Goal: Task Accomplishment & Management: Use online tool/utility

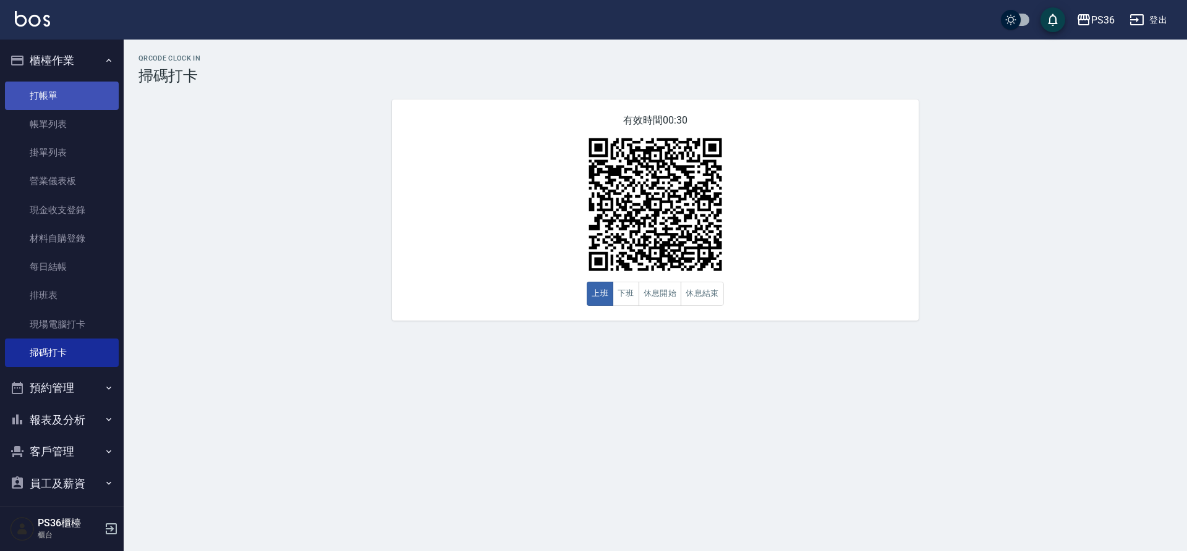
click at [58, 91] on link "打帳單" at bounding box center [62, 96] width 114 height 28
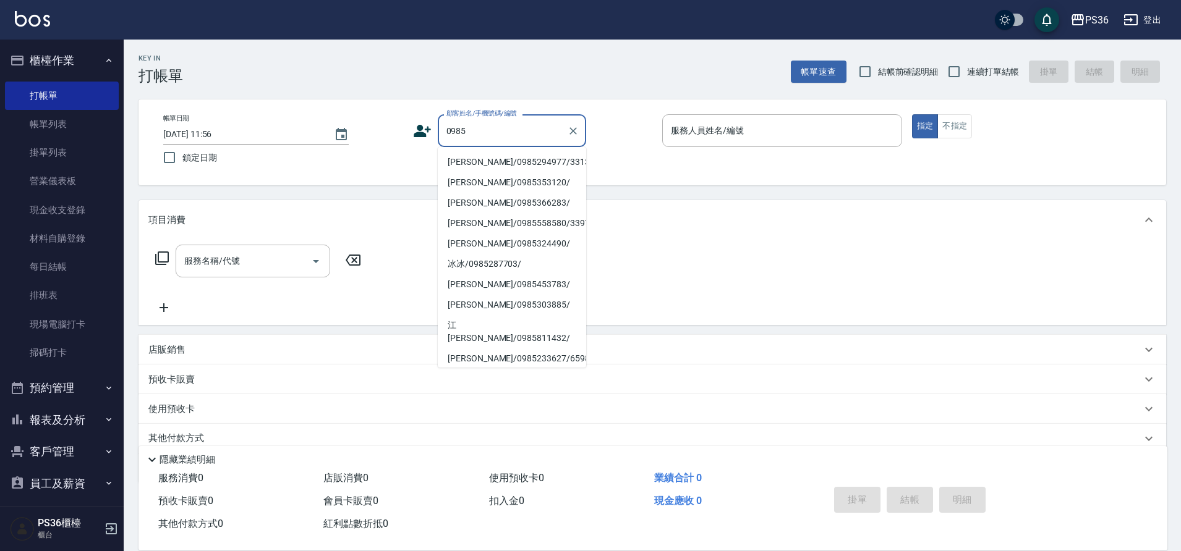
click at [462, 157] on li "[PERSON_NAME]/0985294977/331350" at bounding box center [512, 162] width 148 height 20
type input "[PERSON_NAME]/0985294977/331350"
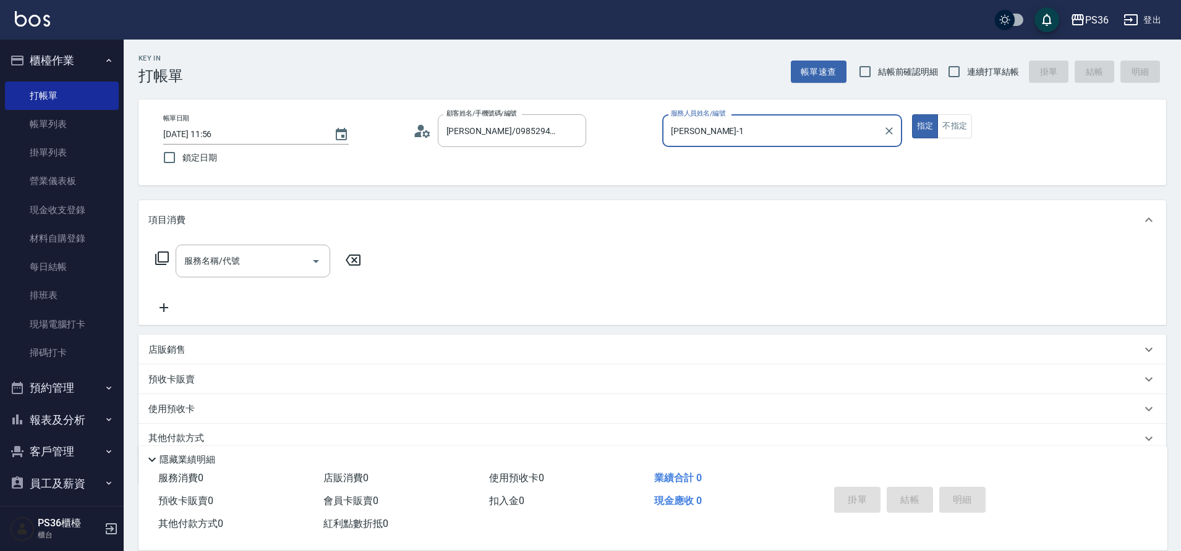
type input "[PERSON_NAME]-1"
click at [248, 249] on div "服務名稱/代號" at bounding box center [253, 261] width 155 height 33
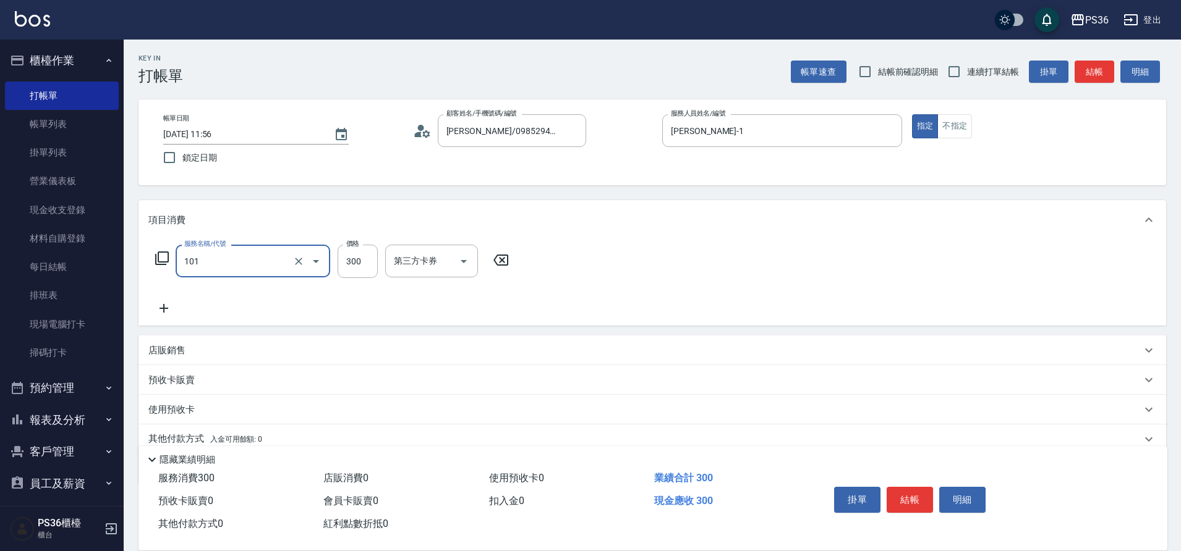
type input "洗髮(101)"
click at [1108, 75] on button "結帳" at bounding box center [1094, 72] width 40 height 23
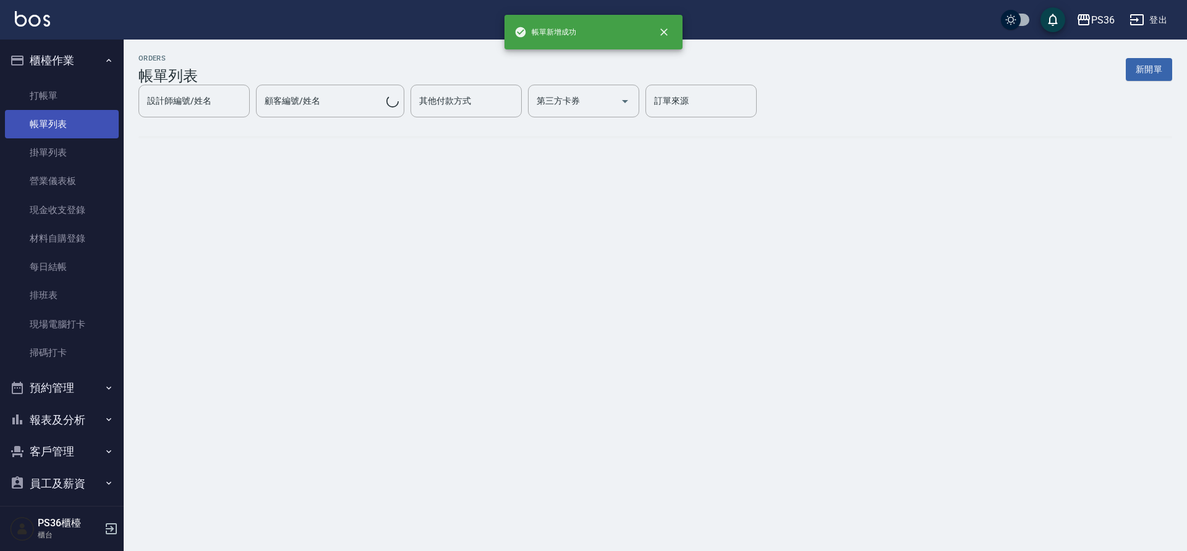
click at [62, 131] on link "帳單列表" at bounding box center [62, 124] width 114 height 28
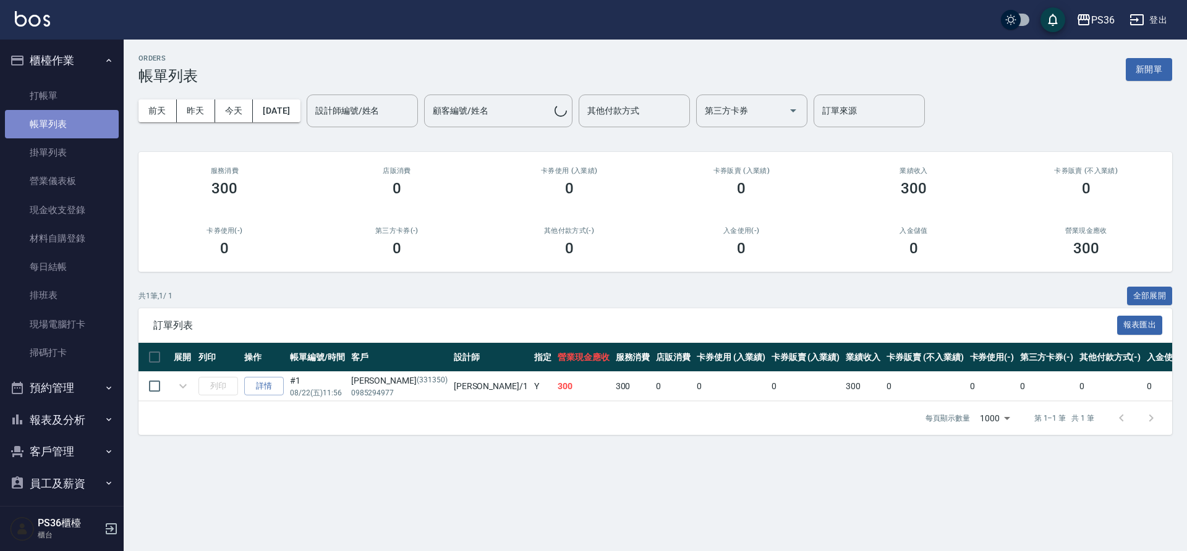
click at [62, 131] on link "帳單列表" at bounding box center [62, 124] width 114 height 28
click at [207, 115] on button "昨天" at bounding box center [196, 111] width 38 height 23
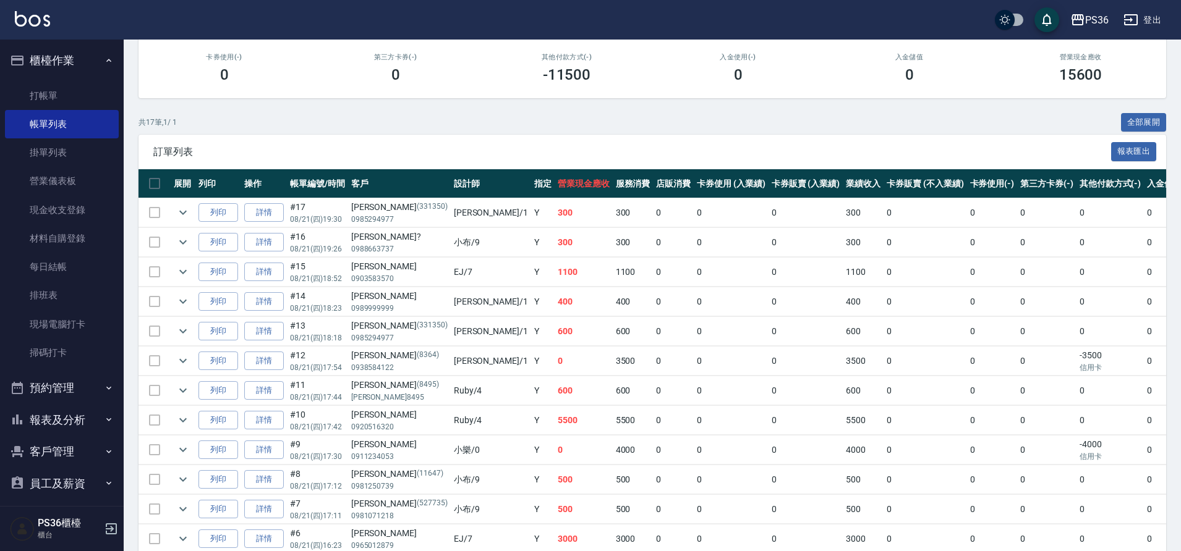
scroll to position [260, 0]
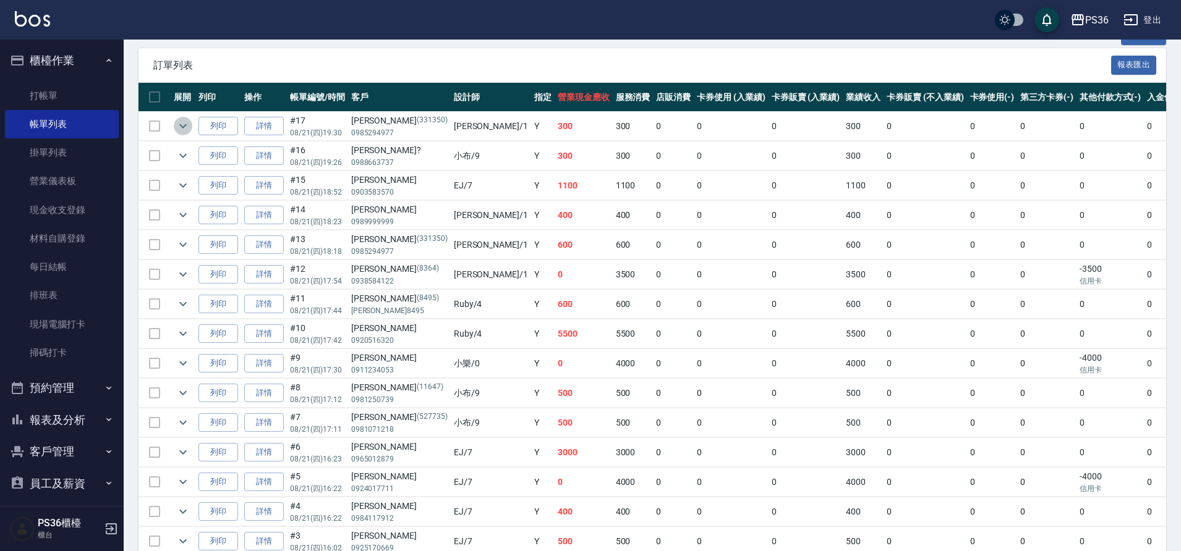
click at [184, 125] on icon "expand row" at bounding box center [183, 126] width 15 height 15
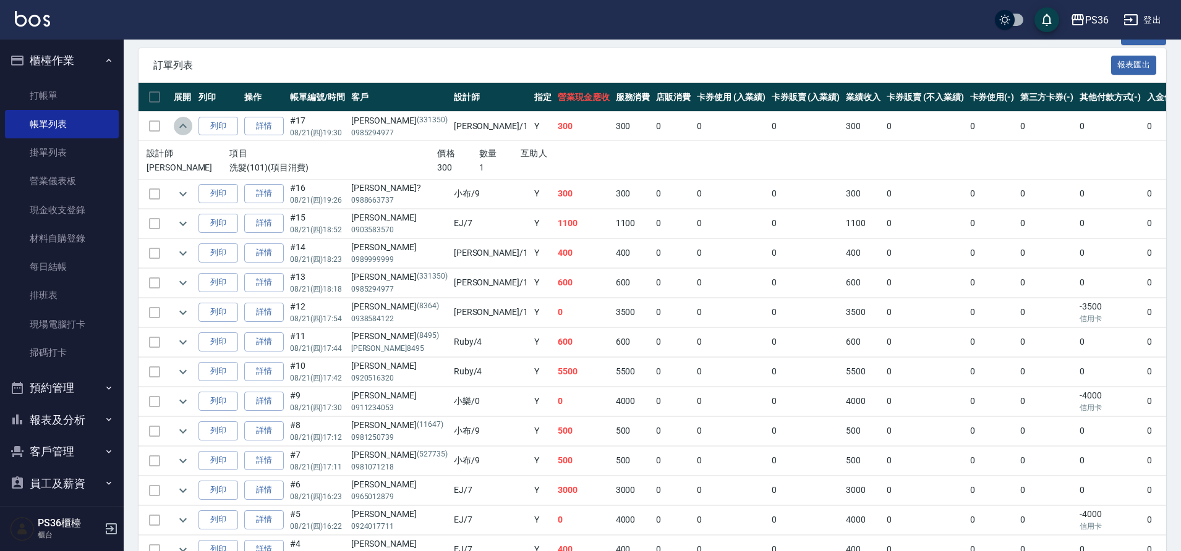
click at [184, 125] on icon "expand row" at bounding box center [182, 126] width 7 height 4
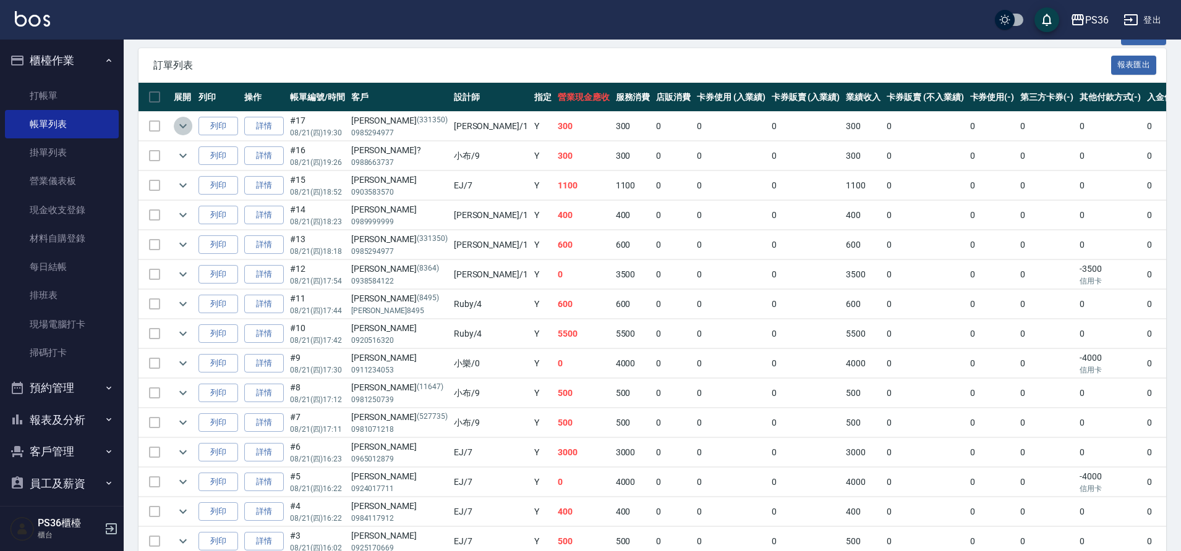
click at [182, 125] on icon "expand row" at bounding box center [183, 126] width 15 height 15
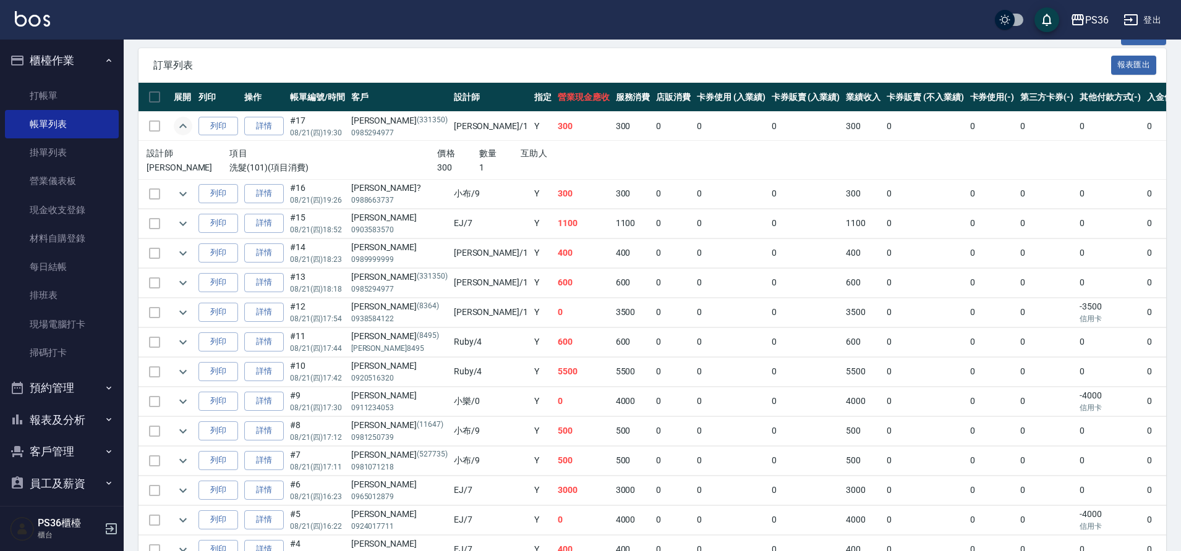
drag, startPoint x: 461, startPoint y: 171, endPoint x: 480, endPoint y: 171, distance: 19.2
click at [520, 171] on div at bounding box center [582, 167] width 125 height 13
click at [520, 168] on div at bounding box center [582, 167] width 125 height 13
click at [520, 170] on div at bounding box center [582, 167] width 125 height 13
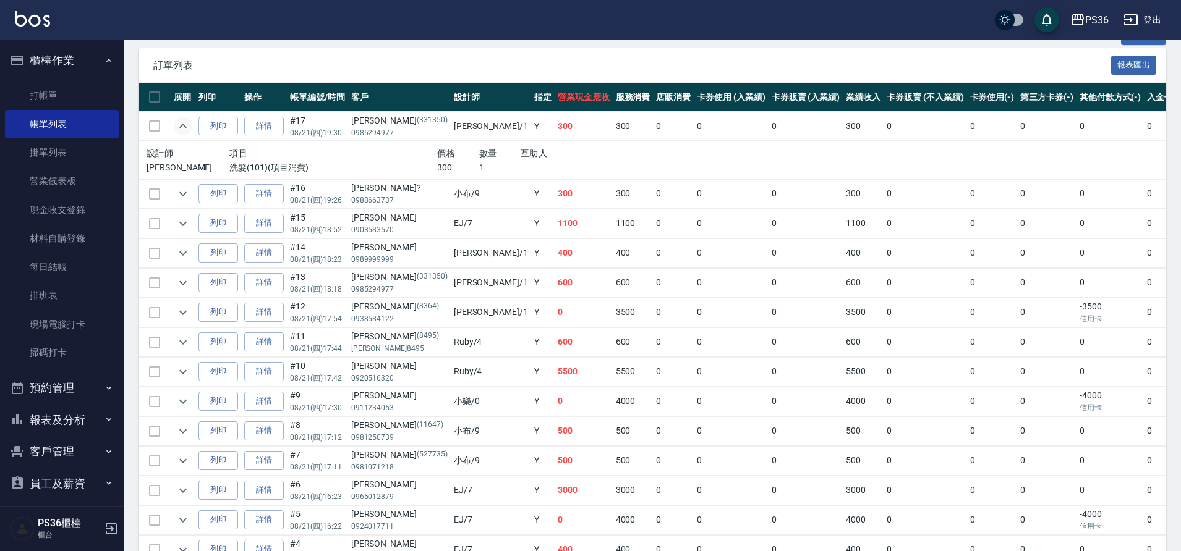
drag, startPoint x: 458, startPoint y: 169, endPoint x: 502, endPoint y: 166, distance: 44.0
click at [520, 166] on div at bounding box center [582, 167] width 125 height 13
click at [520, 164] on div at bounding box center [582, 167] width 125 height 13
click at [520, 166] on div at bounding box center [582, 167] width 125 height 13
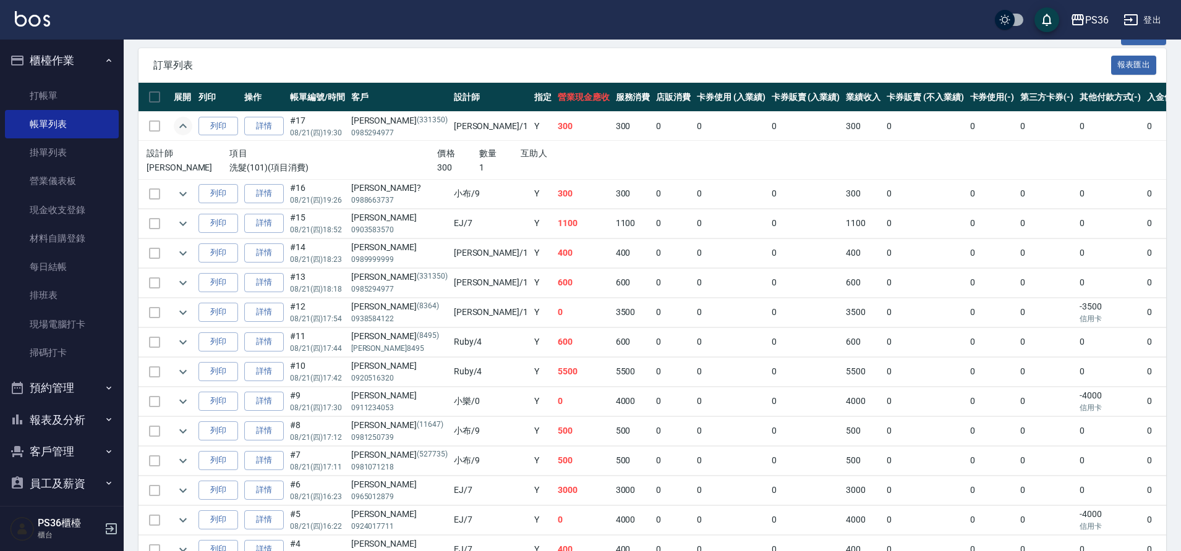
click at [520, 166] on div at bounding box center [582, 167] width 125 height 13
click at [156, 126] on td at bounding box center [154, 126] width 32 height 29
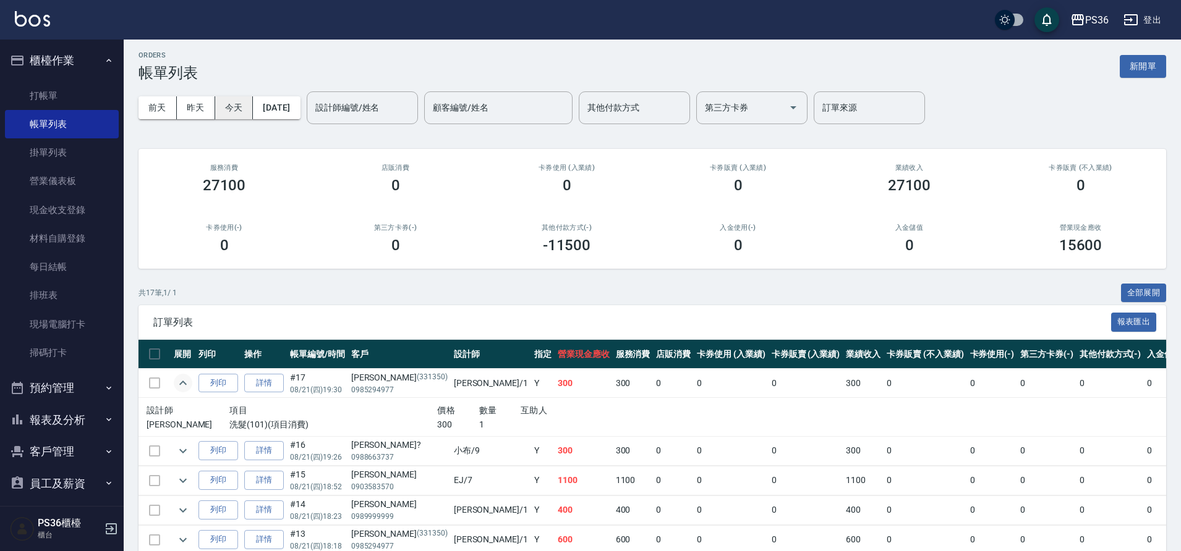
scroll to position [0, 0]
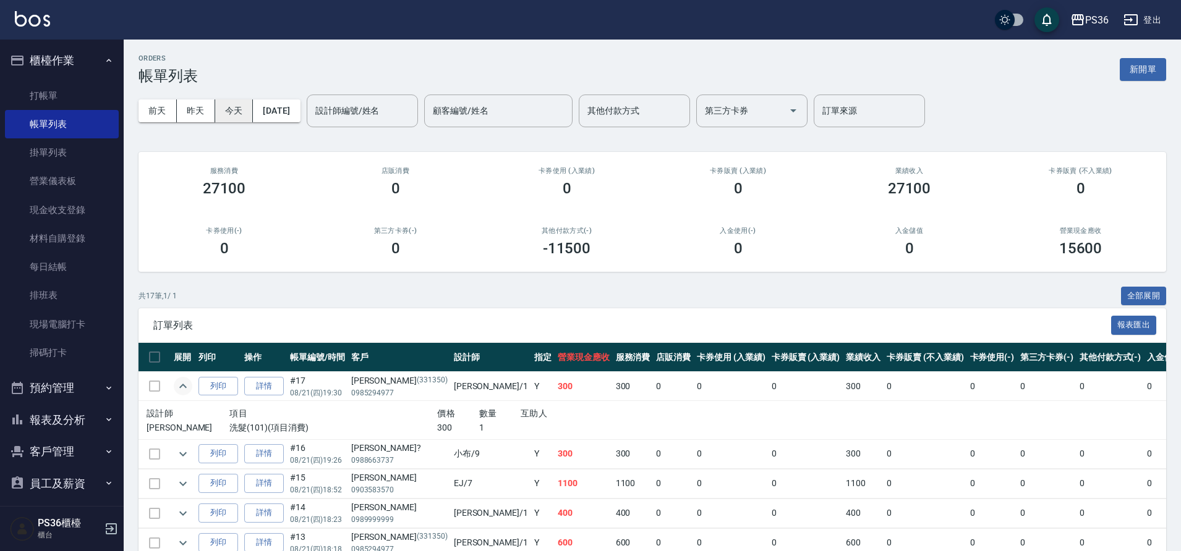
click at [249, 113] on button "今天" at bounding box center [234, 111] width 38 height 23
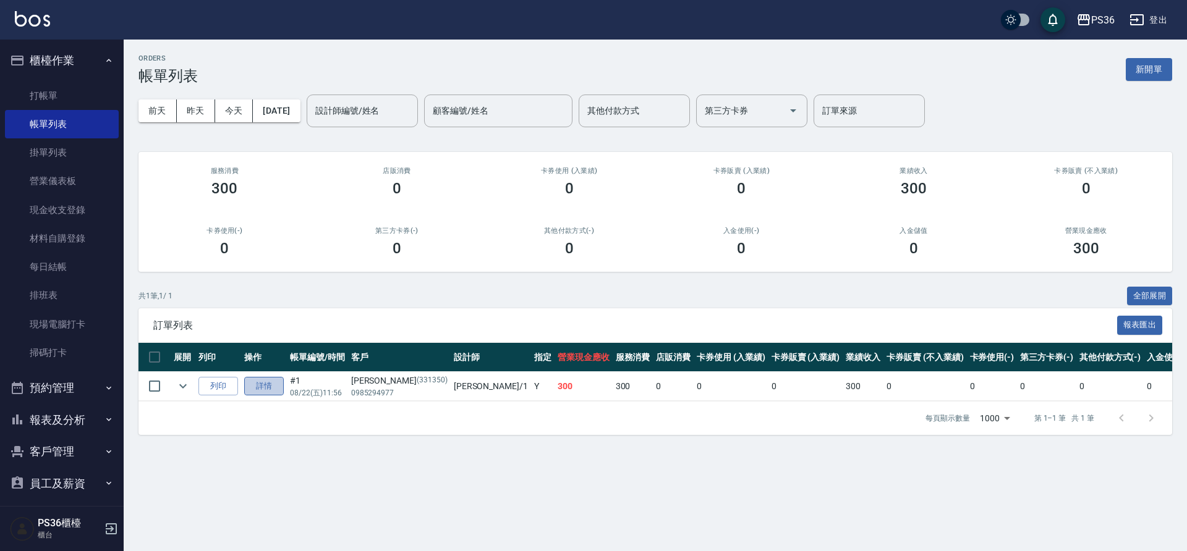
click at [271, 388] on link "詳情" at bounding box center [264, 386] width 40 height 19
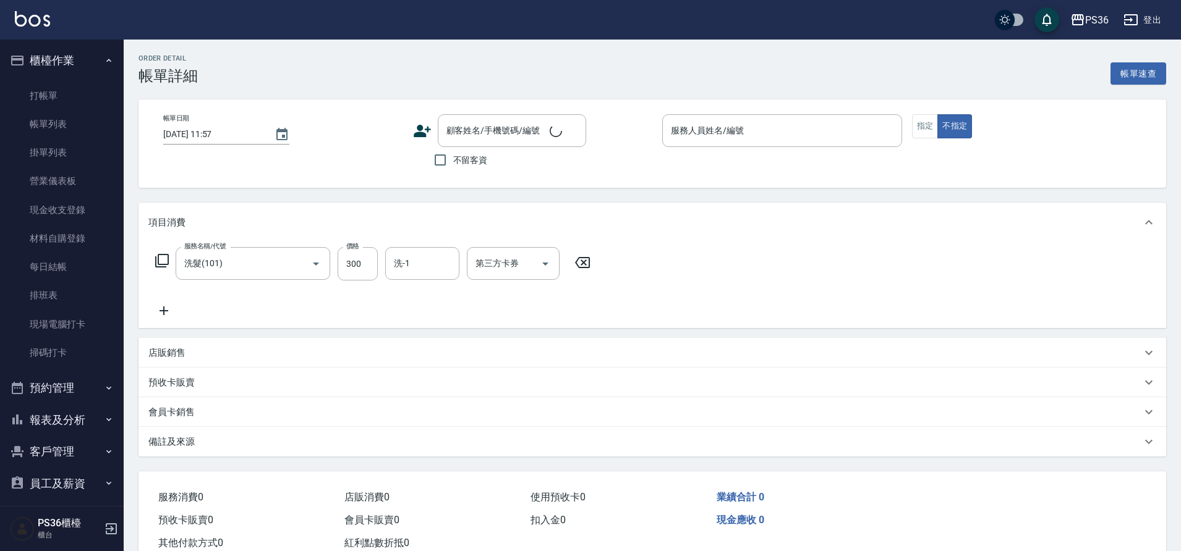
type input "洗髮(101)"
type input "[DATE] 11:56"
type input "[PERSON_NAME]-1"
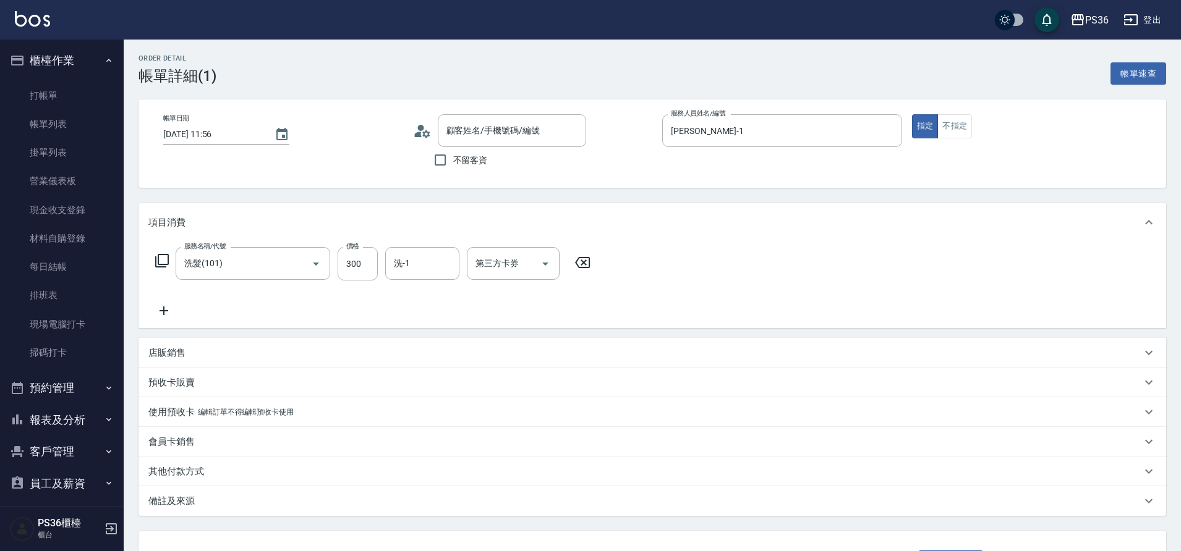
type input "[PERSON_NAME]/0985294977/331350"
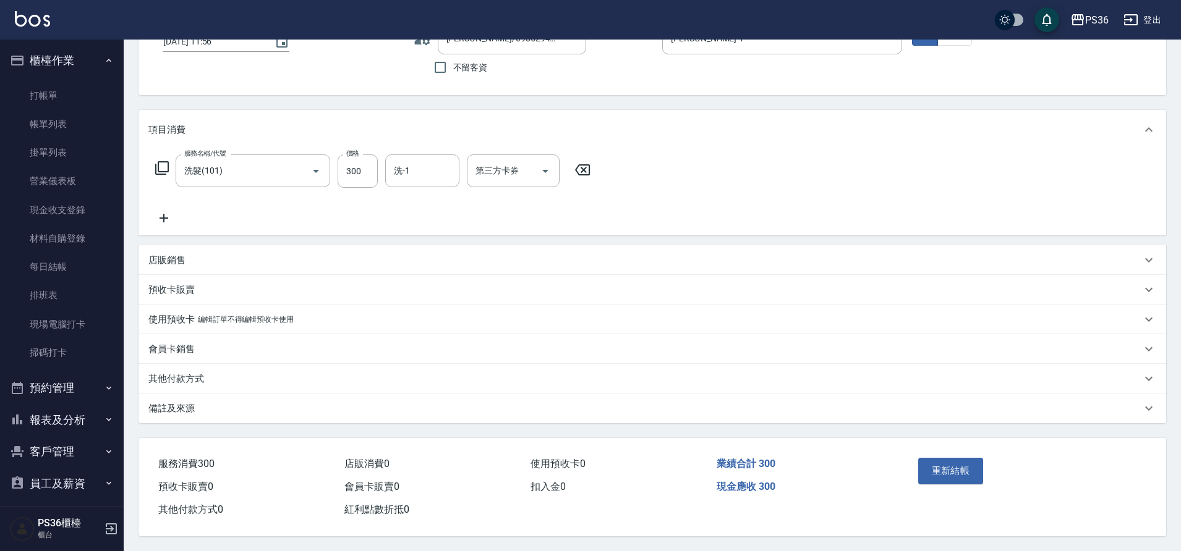
scroll to position [98, 0]
click at [417, 160] on input "洗-1" at bounding box center [422, 171] width 63 height 22
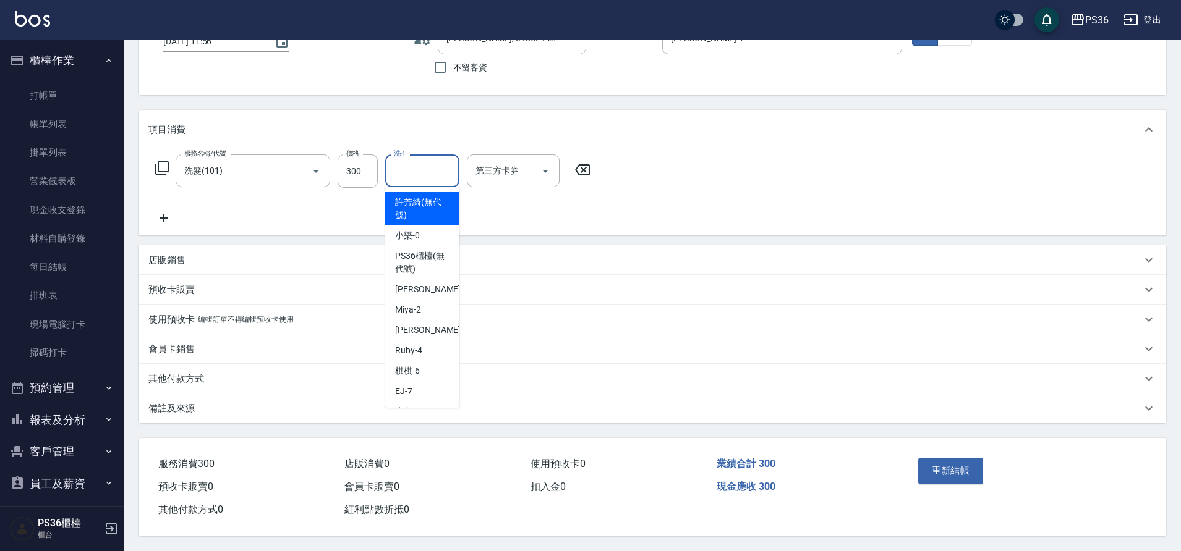
click at [417, 160] on input "洗-1" at bounding box center [422, 171] width 63 height 22
type input "[PERSON_NAME]-22"
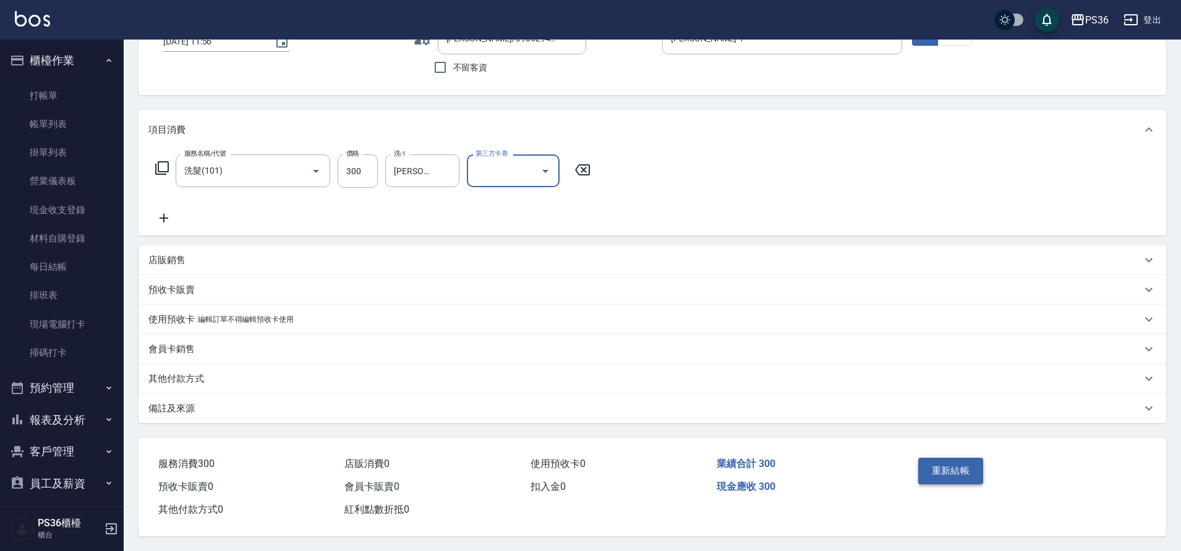
click at [956, 474] on button "重新結帳" at bounding box center [951, 471] width 66 height 26
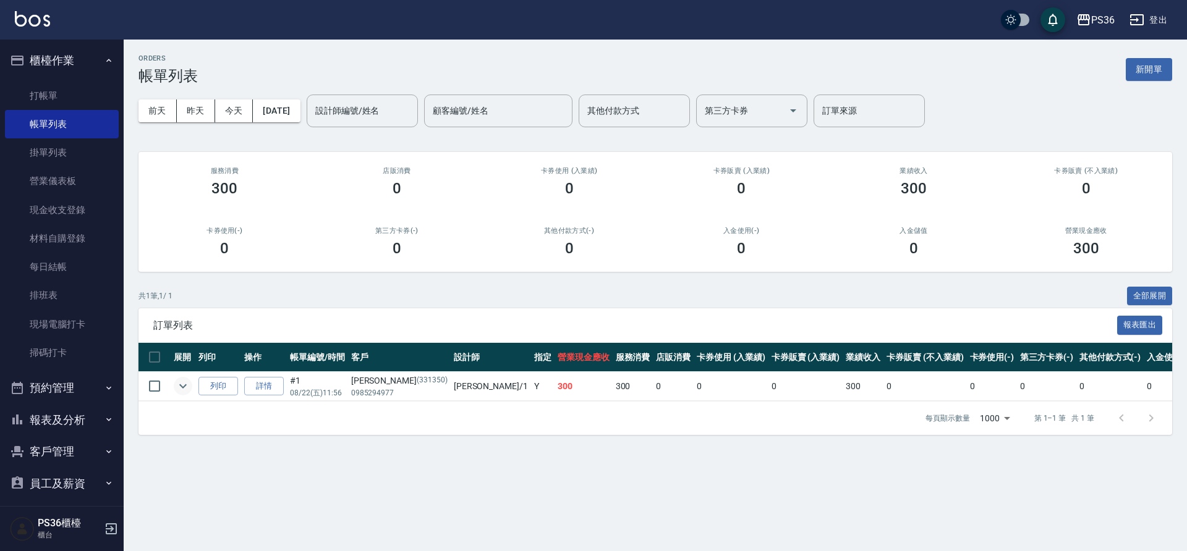
click at [182, 381] on icon "expand row" at bounding box center [183, 386] width 15 height 15
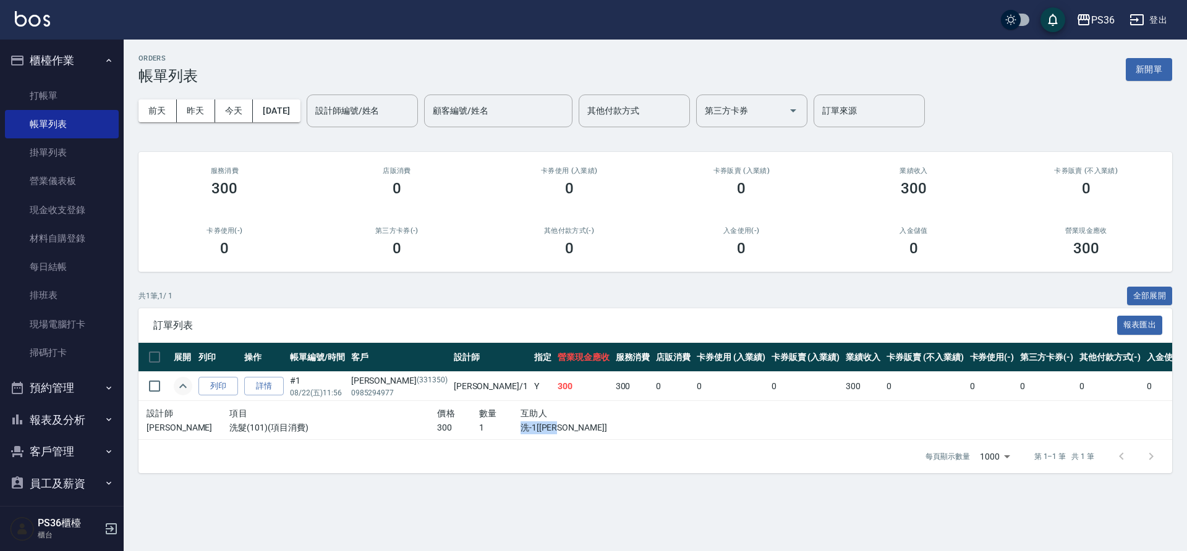
drag, startPoint x: 469, startPoint y: 428, endPoint x: 510, endPoint y: 426, distance: 40.8
click at [520, 426] on p "洗-1[[PERSON_NAME]]" at bounding box center [582, 428] width 125 height 13
click at [239, 386] on td "列印" at bounding box center [218, 386] width 46 height 29
click at [253, 384] on link "詳情" at bounding box center [264, 386] width 40 height 19
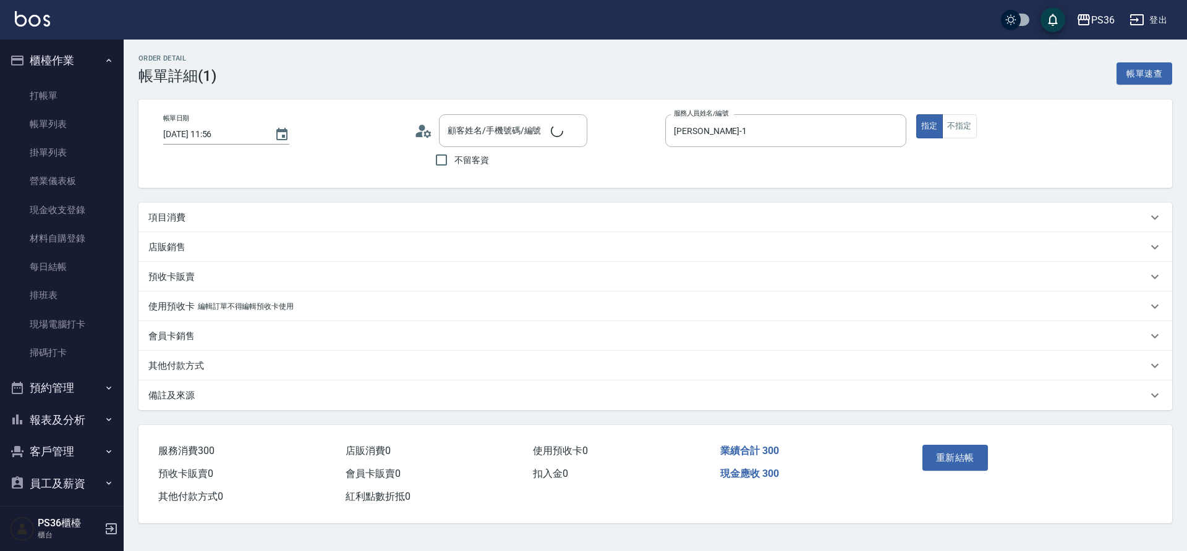
type input "[DATE] 11:56"
type input "[PERSON_NAME]-1"
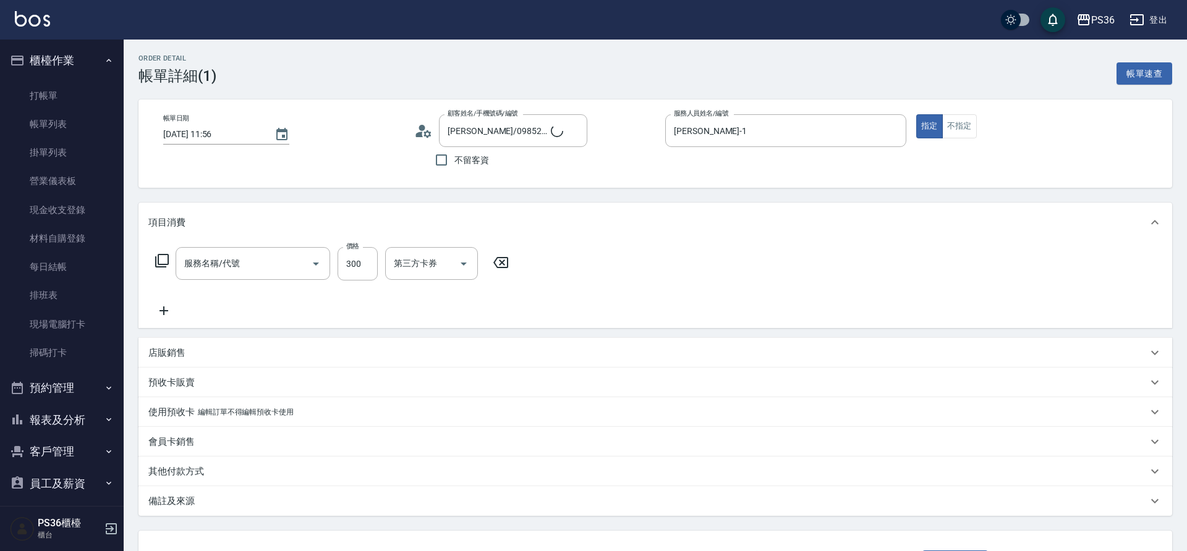
type input "[PERSON_NAME]/0985294977/331350"
type input "洗髮(101)"
click at [208, 258] on input "洗髮(101)" at bounding box center [235, 264] width 109 height 22
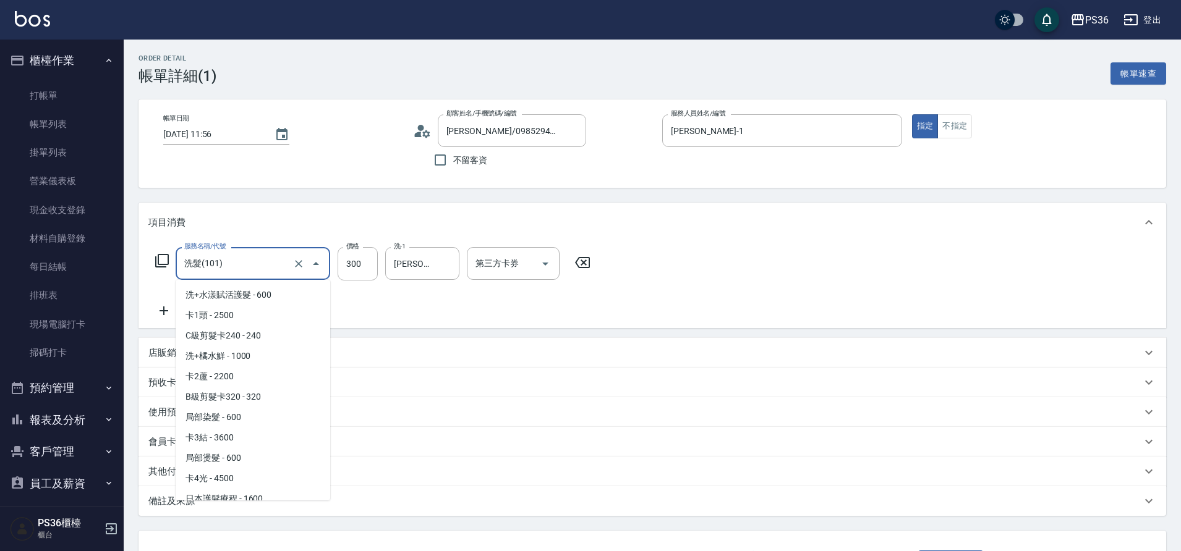
click at [208, 258] on input "洗髮(101)" at bounding box center [235, 264] width 109 height 22
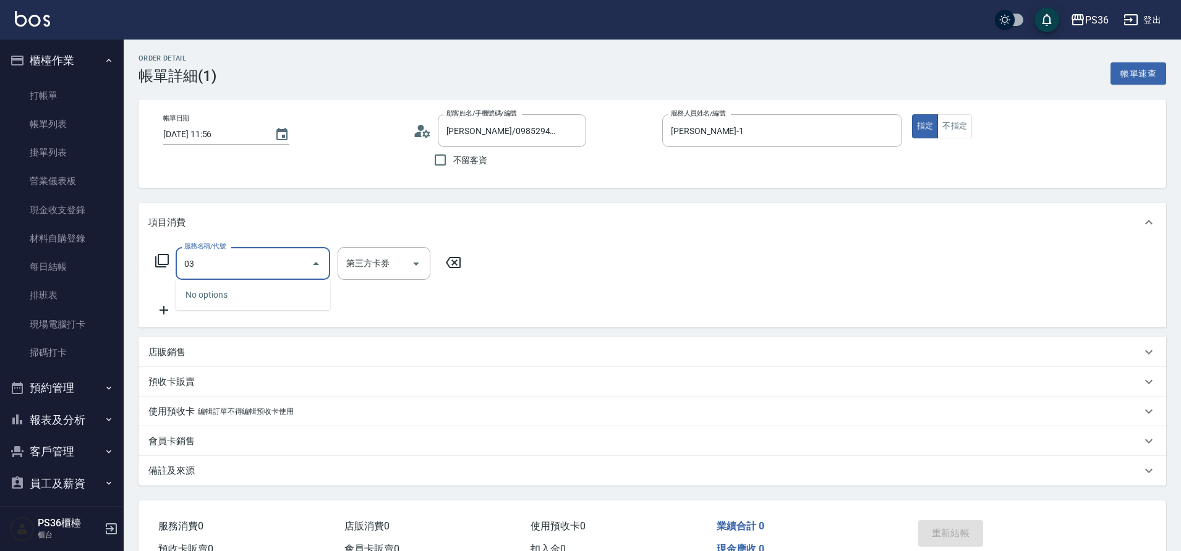
type input "0"
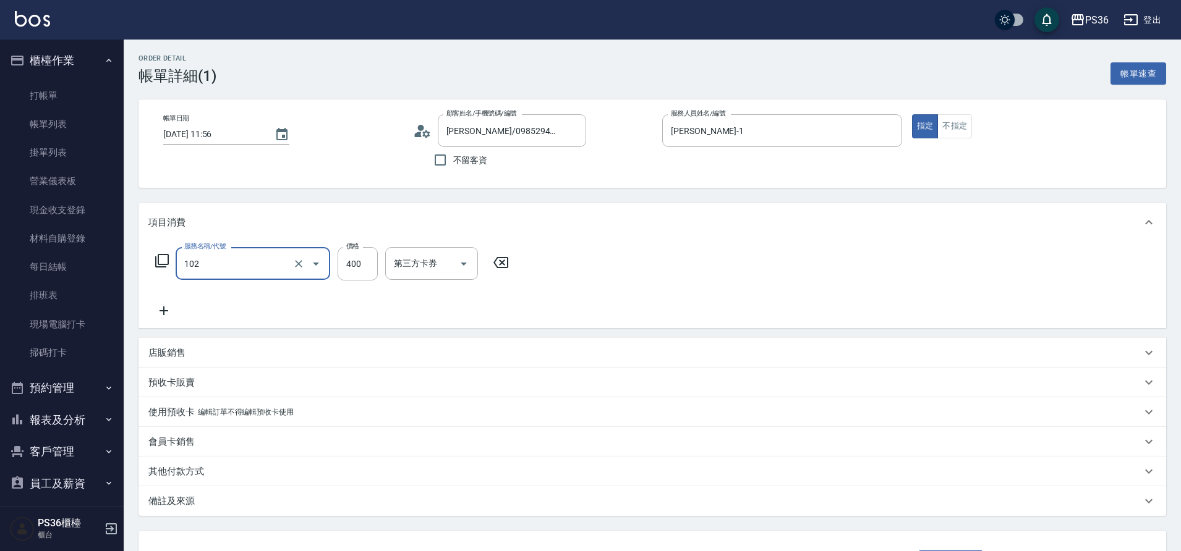
type input "精油洗髮(102)"
click at [451, 266] on icon "Clear" at bounding box center [446, 264] width 12 height 12
click at [408, 263] on input "洗-1" at bounding box center [422, 264] width 63 height 22
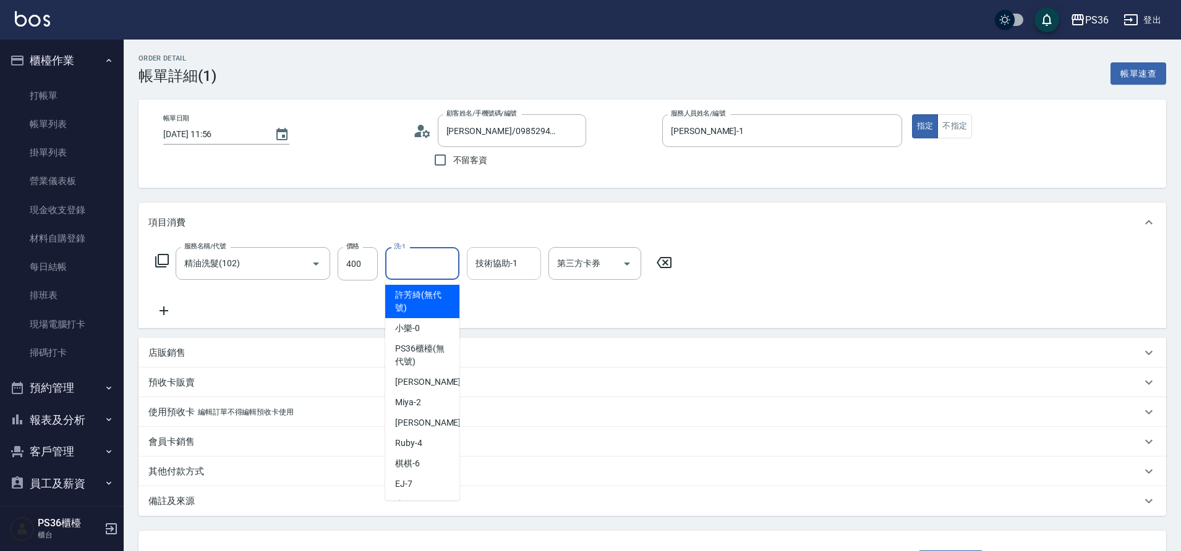
click at [498, 258] on div "技術協助-1 技術協助-1" at bounding box center [504, 263] width 74 height 33
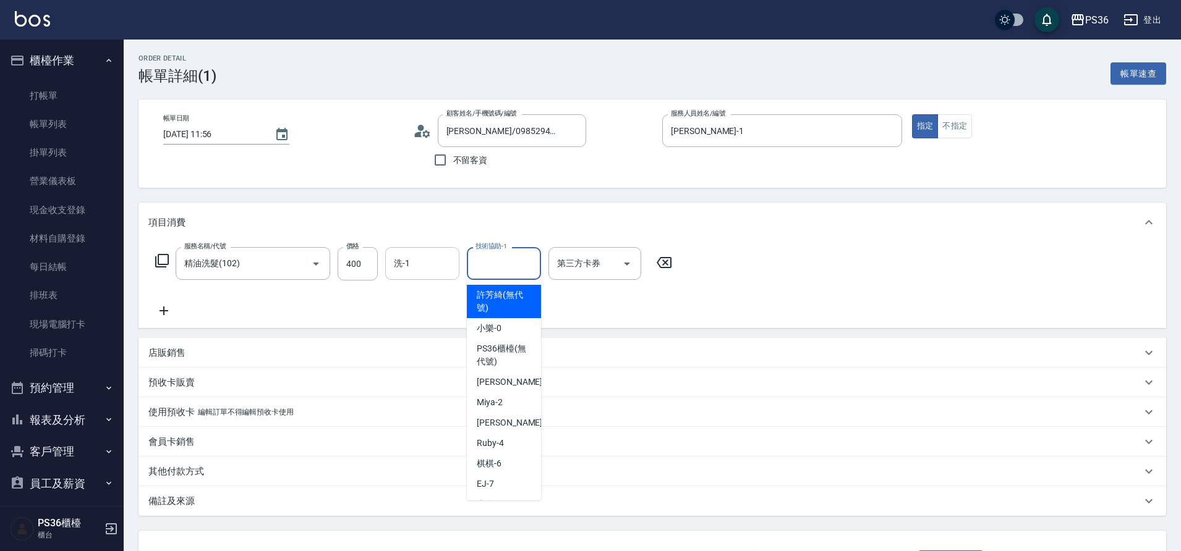
click at [441, 268] on input "洗-1" at bounding box center [422, 264] width 63 height 22
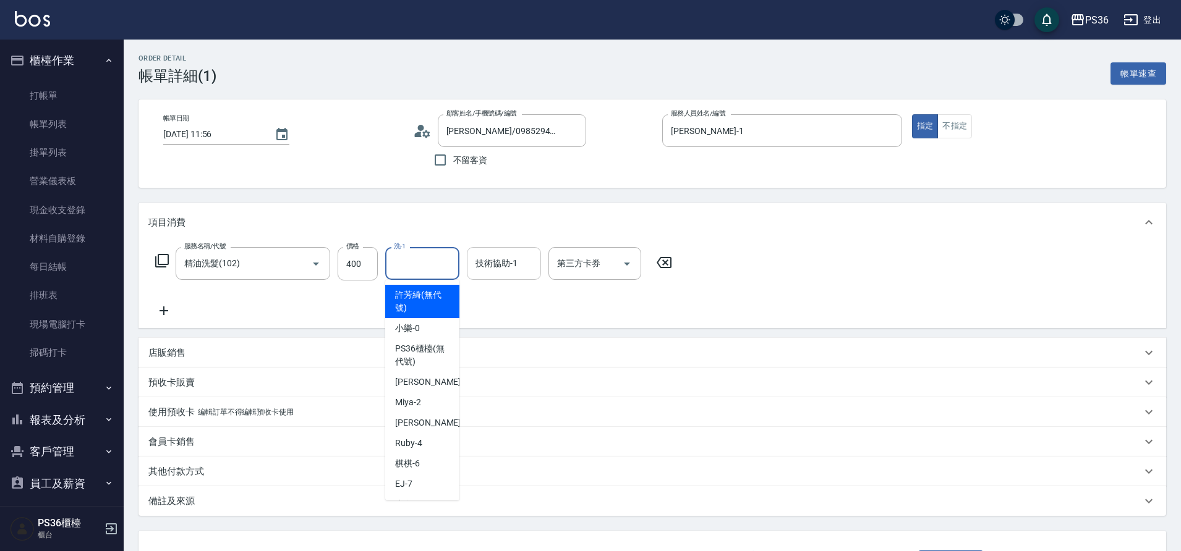
click at [496, 264] on div "技術協助-1 技術協助-1" at bounding box center [504, 263] width 74 height 33
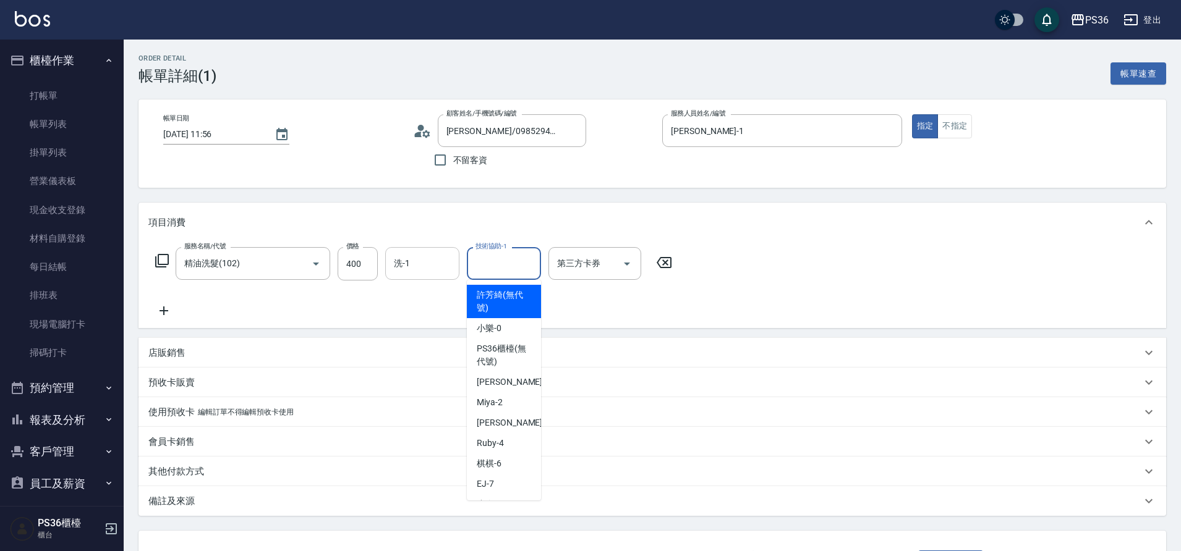
click at [438, 269] on input "洗-1" at bounding box center [422, 264] width 63 height 22
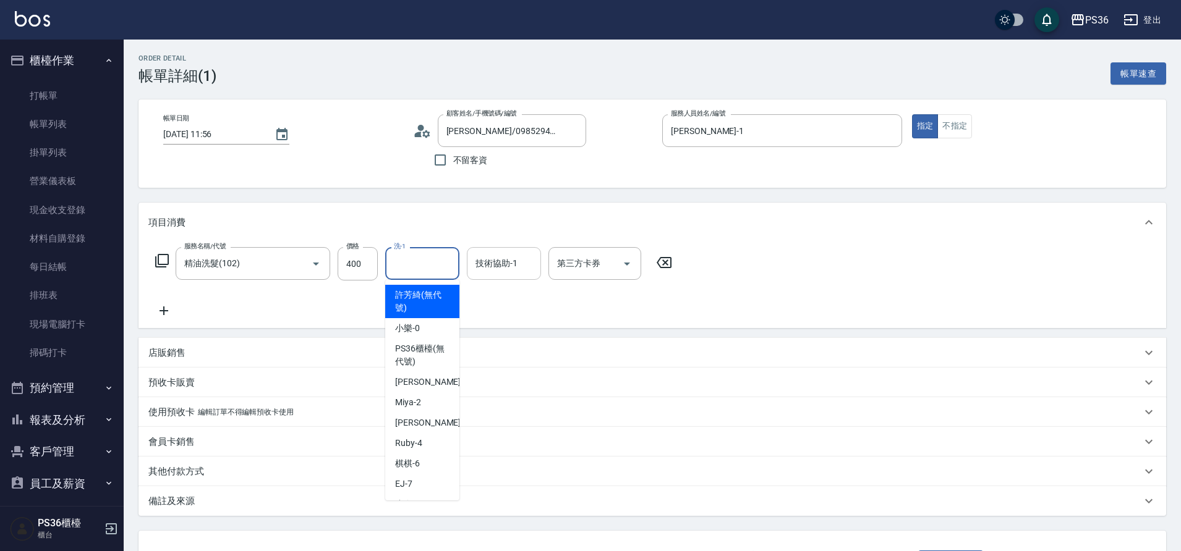
click at [503, 256] on div "技術協助-1 技術協助-1" at bounding box center [504, 263] width 74 height 33
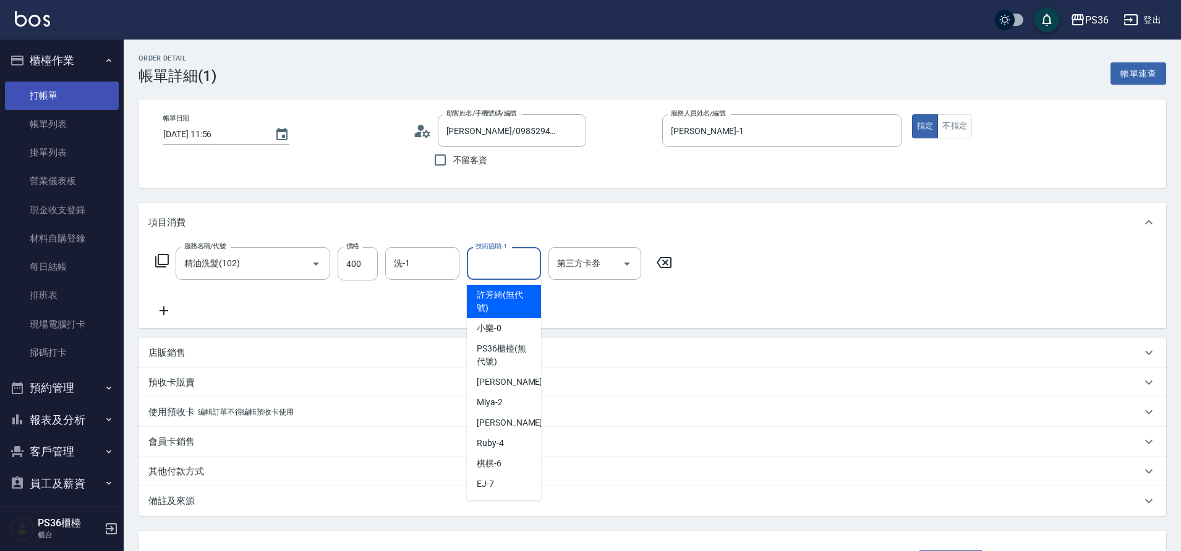
click at [50, 91] on link "打帳單" at bounding box center [62, 96] width 114 height 28
